Goal: Information Seeking & Learning: Learn about a topic

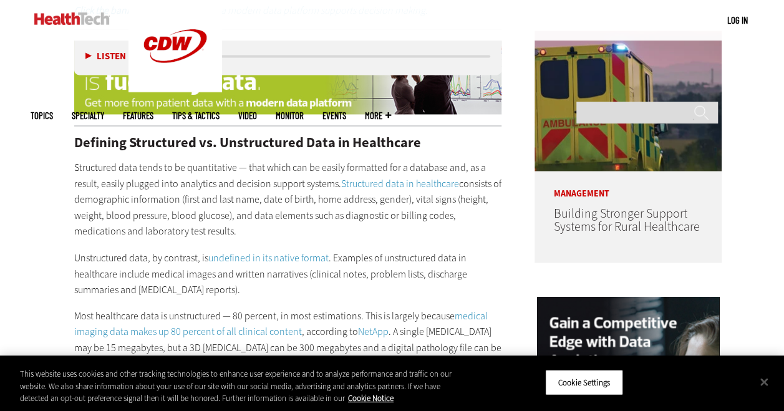
scroll to position [936, 0]
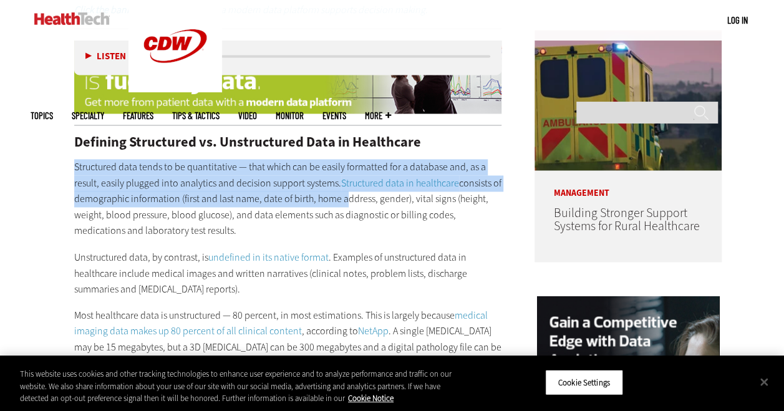
drag, startPoint x: 74, startPoint y: 150, endPoint x: 339, endPoint y: 180, distance: 267.4
click at [339, 180] on p "Structured data tends to be quantitative — that which can be easily formatted f…" at bounding box center [288, 199] width 428 height 80
click at [163, 174] on p "Structured data tends to be quantitative — that which can be easily formatted f…" at bounding box center [288, 199] width 428 height 80
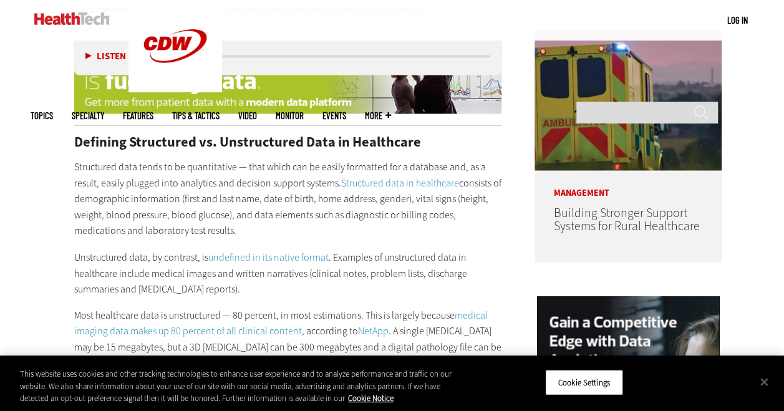
drag, startPoint x: 74, startPoint y: 149, endPoint x: 311, endPoint y: 211, distance: 245.1
click at [311, 211] on p "Structured data tends to be quantitative — that which can be easily formatted f…" at bounding box center [288, 199] width 428 height 80
copy p "Structured data tends to be quantitative — that which can be easily formatted f…"
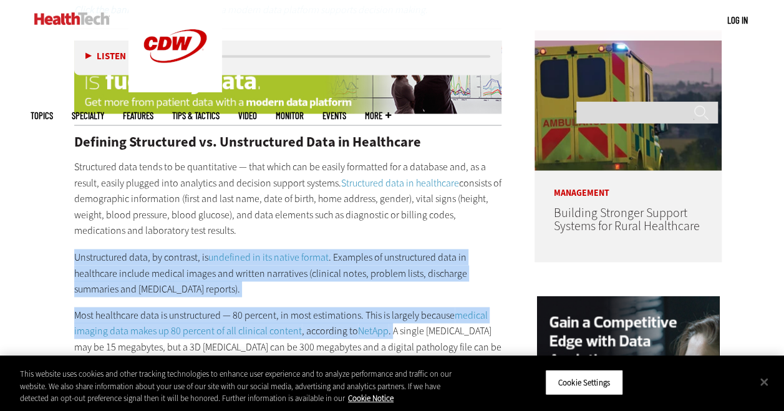
drag, startPoint x: 71, startPoint y: 236, endPoint x: 387, endPoint y: 316, distance: 325.5
copy div "Unstructured data, by contrast, is undefined in its native format . Examples of…"
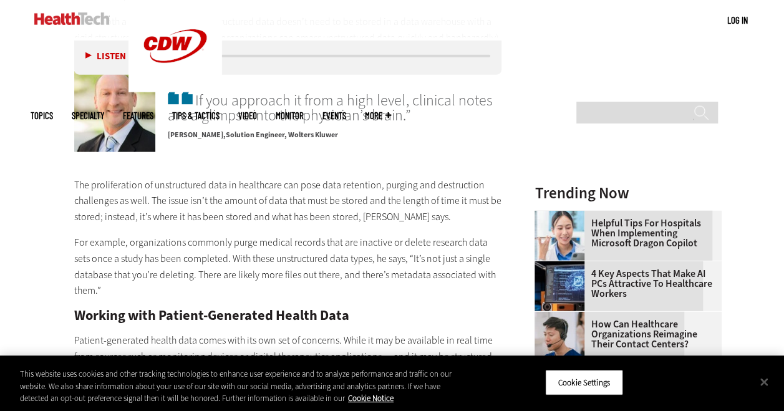
scroll to position [1541, 0]
